Goal: Task Accomplishment & Management: Complete application form

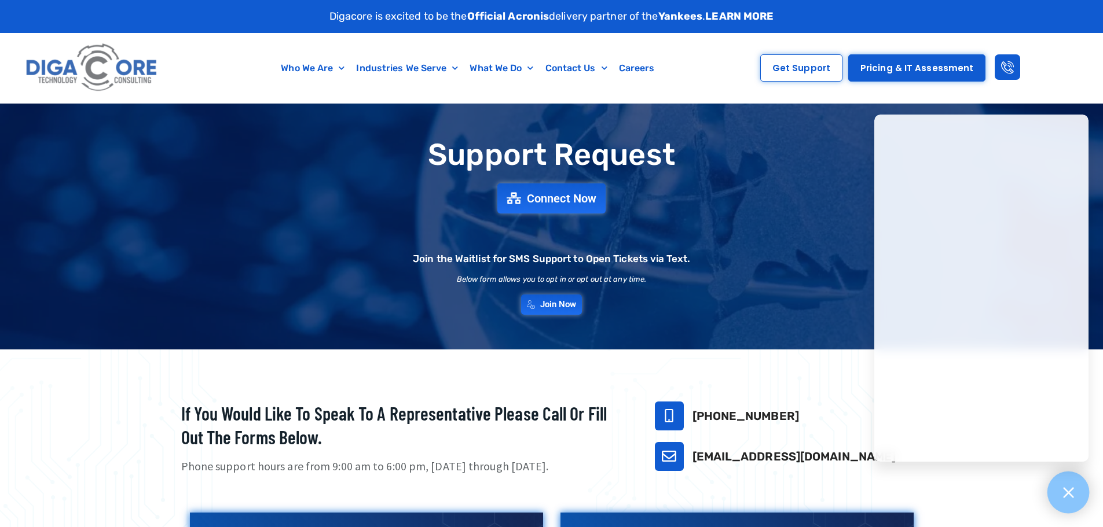
click at [1064, 488] on icon at bounding box center [1067, 492] width 15 height 15
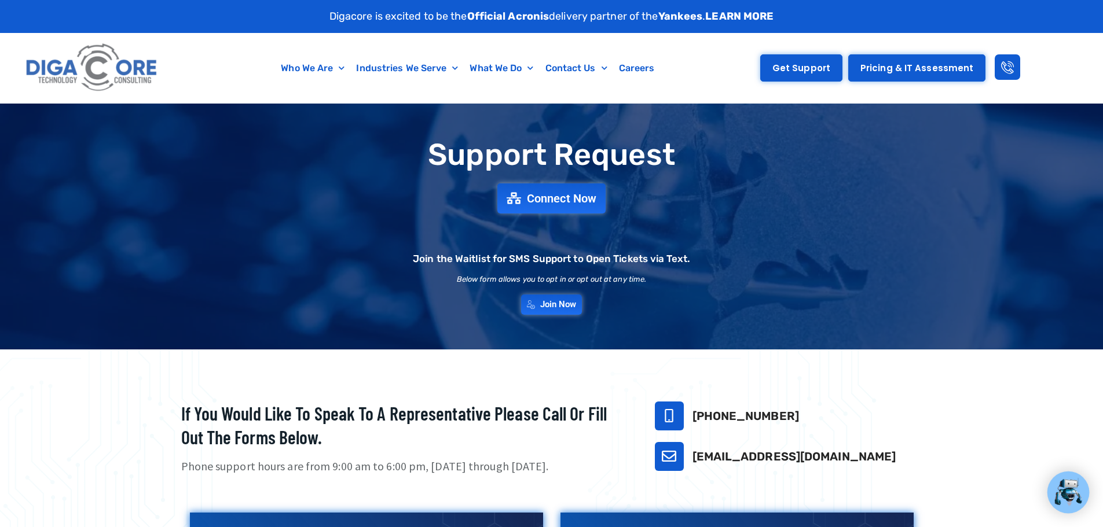
click at [795, 67] on span "Get Support" at bounding box center [801, 68] width 58 height 9
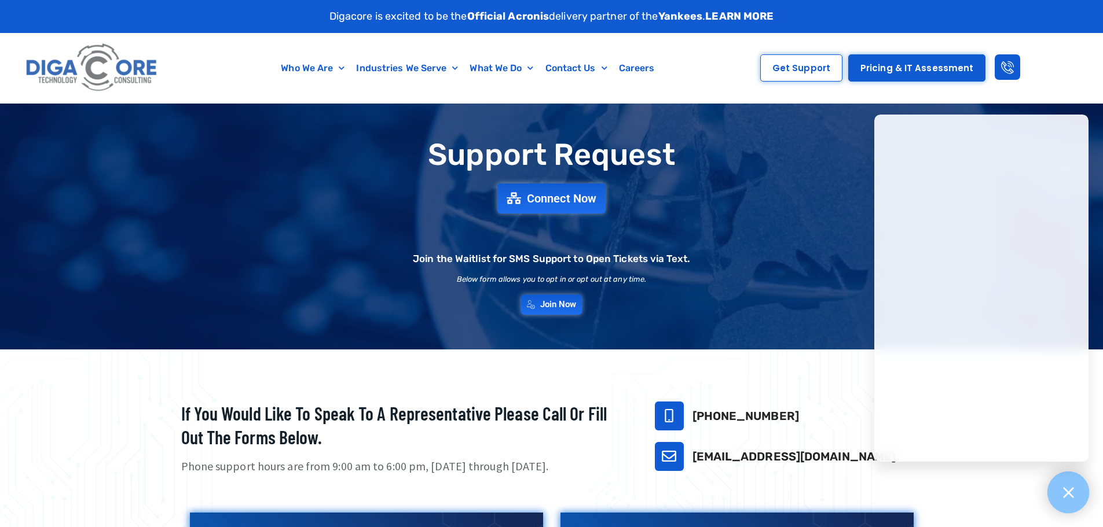
click at [1080, 508] on div at bounding box center [1068, 493] width 42 height 42
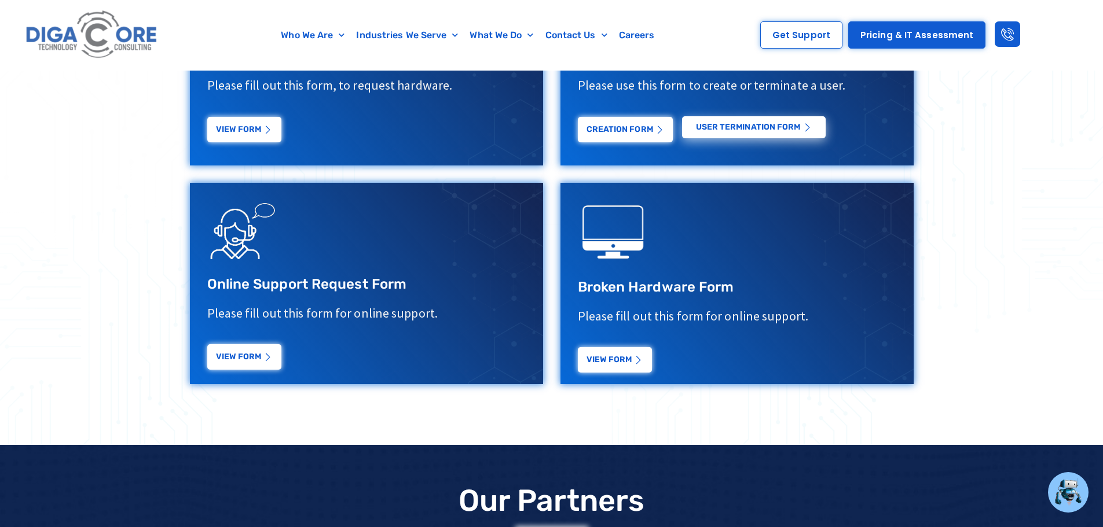
scroll to position [695, 0]
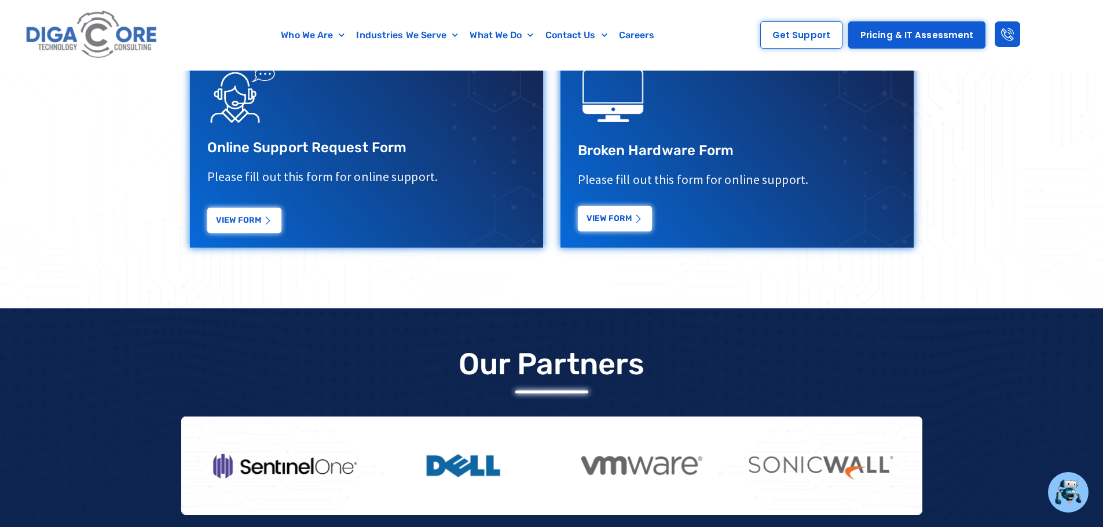
click at [611, 221] on link "View Form" at bounding box center [615, 218] width 74 height 25
